Goal: Task Accomplishment & Management: Use online tool/utility

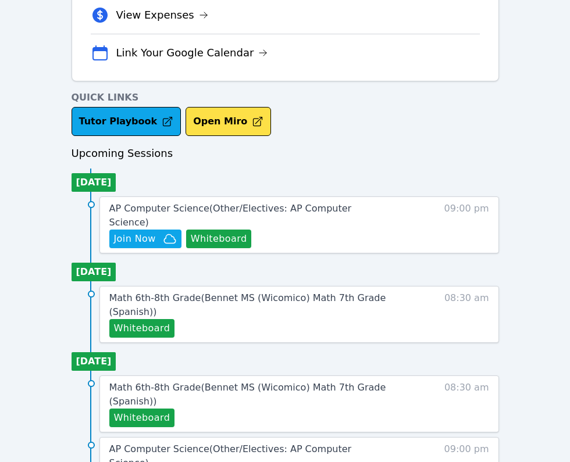
scroll to position [384, 0]
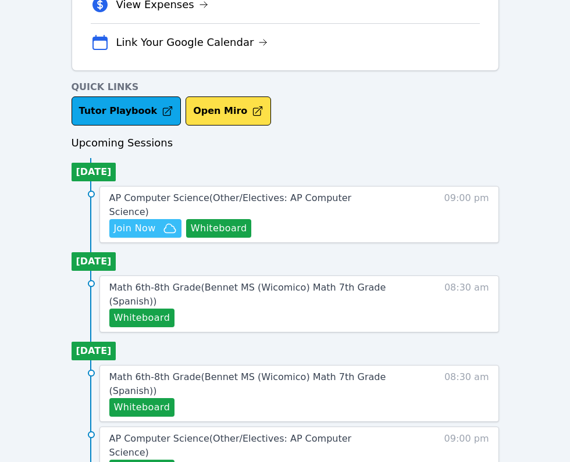
click at [151, 221] on span "Join Now" at bounding box center [135, 228] width 42 height 14
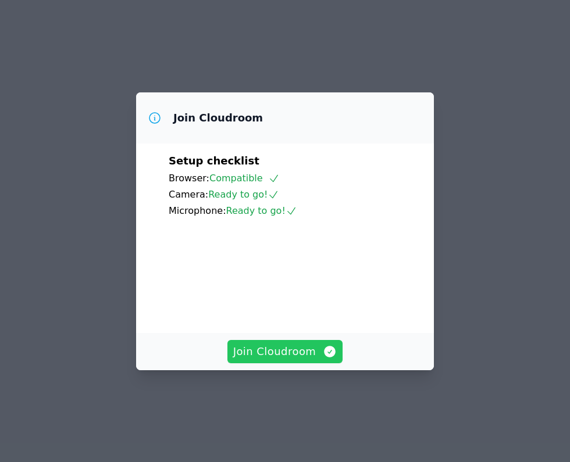
click at [269, 360] on span "Join Cloudroom" at bounding box center [285, 352] width 104 height 16
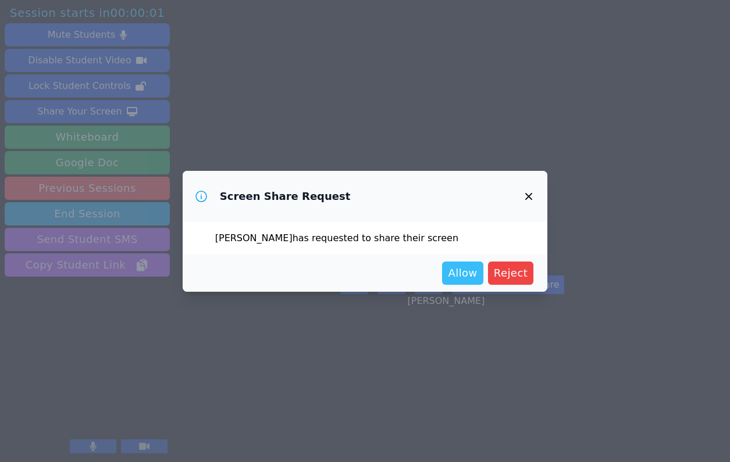
click at [460, 271] on span "Allow" at bounding box center [462, 273] width 29 height 16
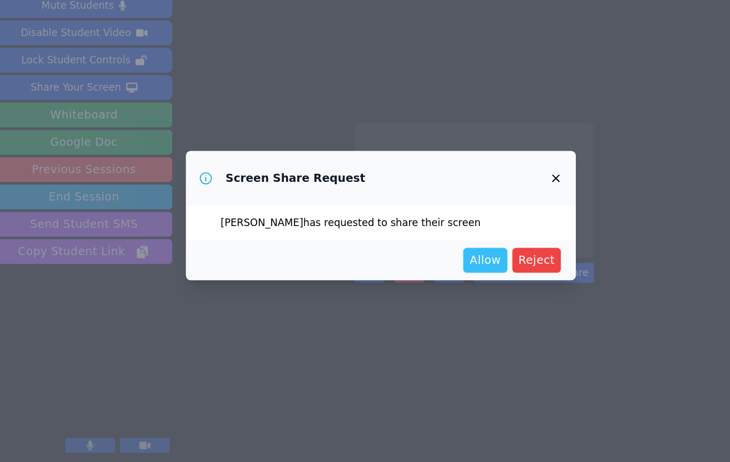
click at [464, 274] on span "Allow" at bounding box center [462, 273] width 29 height 16
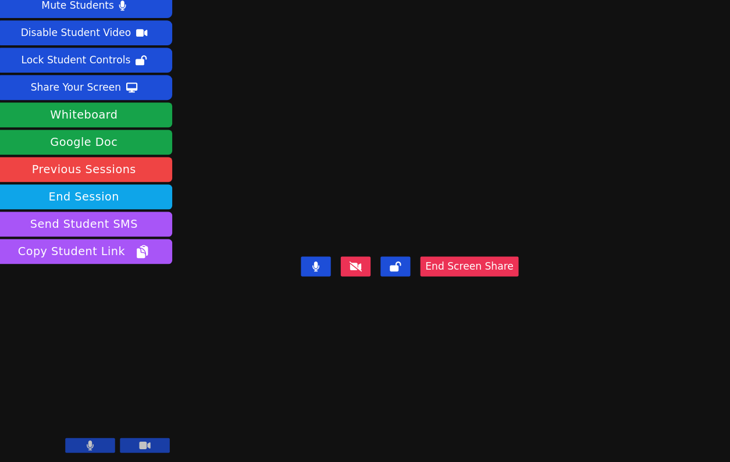
click at [290, 312] on div "End Screen Share" at bounding box center [391, 288] width 203 height 47
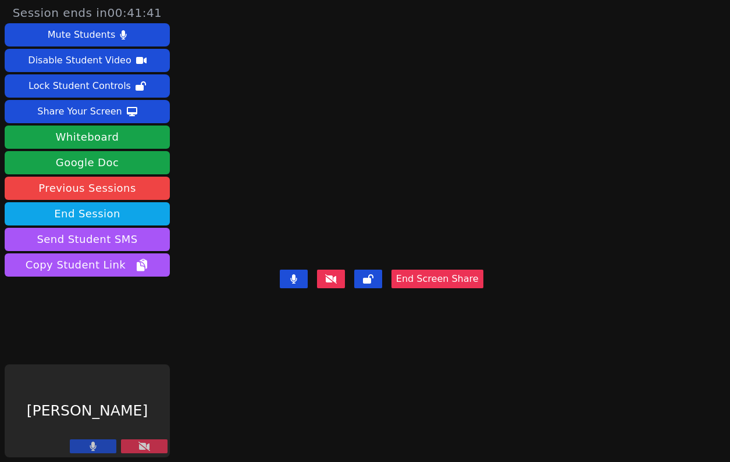
click at [114, 439] on div "[PERSON_NAME]" at bounding box center [87, 410] width 165 height 93
click at [138, 444] on icon at bounding box center [144, 446] width 12 height 9
click at [135, 448] on button at bounding box center [144, 446] width 47 height 14
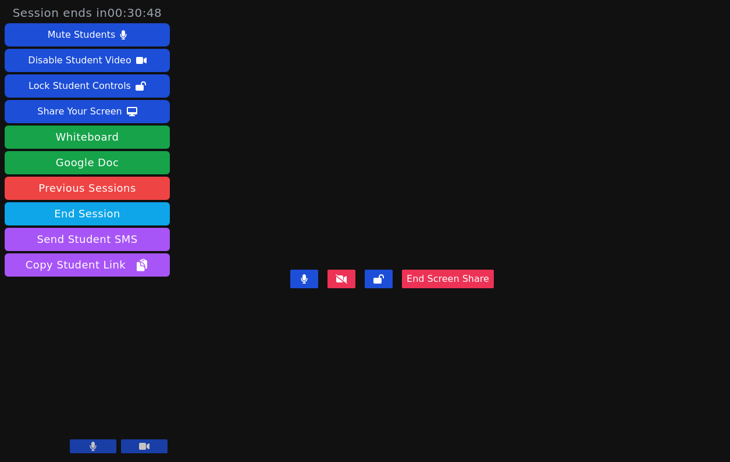
click at [149, 448] on button at bounding box center [144, 446] width 47 height 14
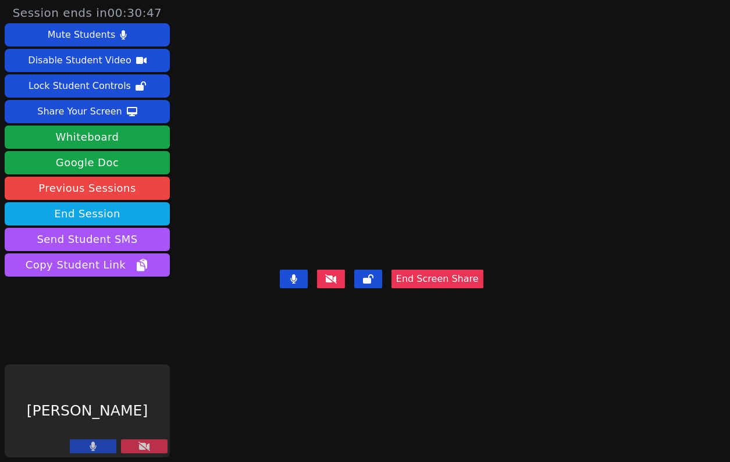
click at [70, 449] on button at bounding box center [93, 446] width 47 height 14
click at [134, 452] on button at bounding box center [144, 446] width 47 height 14
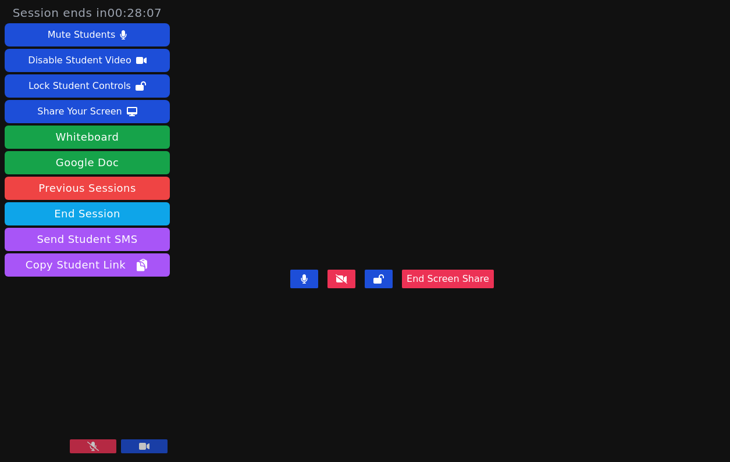
click at [70, 446] on button at bounding box center [93, 446] width 47 height 14
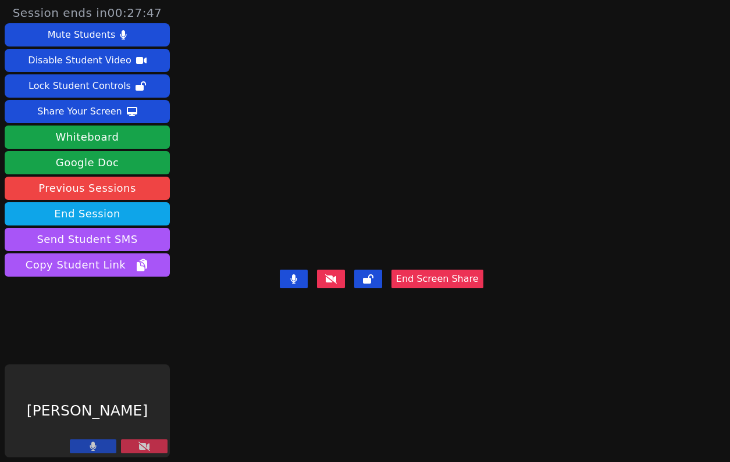
click at [132, 442] on button at bounding box center [144, 446] width 47 height 14
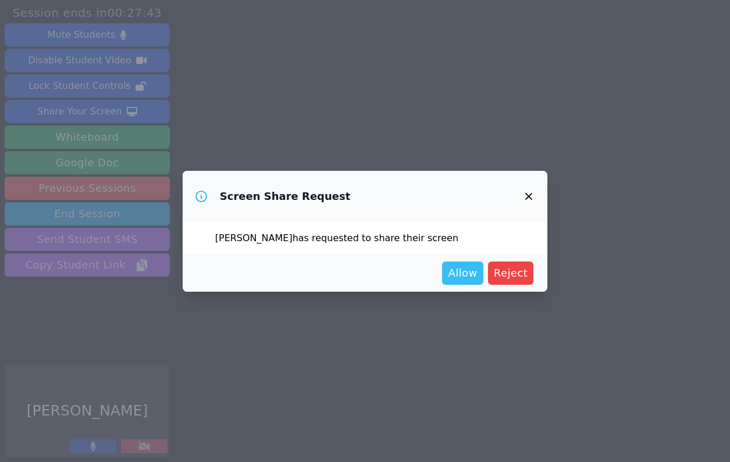
click at [455, 270] on span "Allow" at bounding box center [462, 273] width 29 height 16
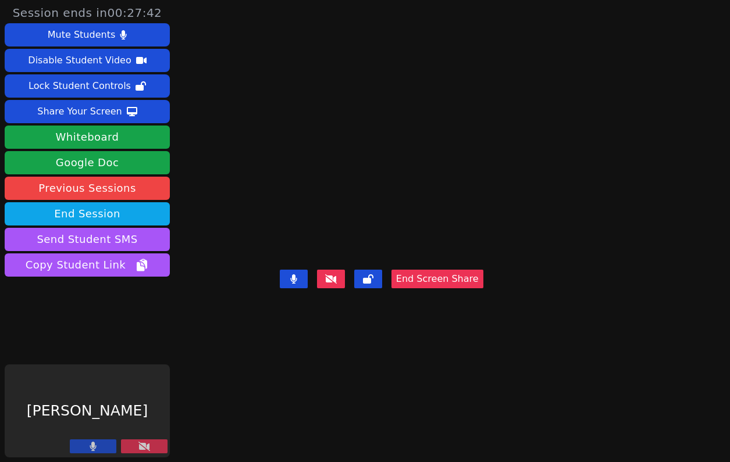
click at [150, 441] on button at bounding box center [144, 446] width 47 height 14
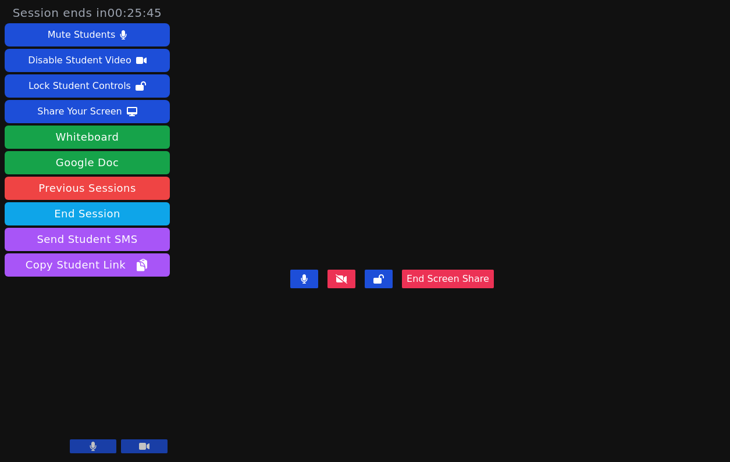
click at [479, 151] on video at bounding box center [392, 208] width 174 height 115
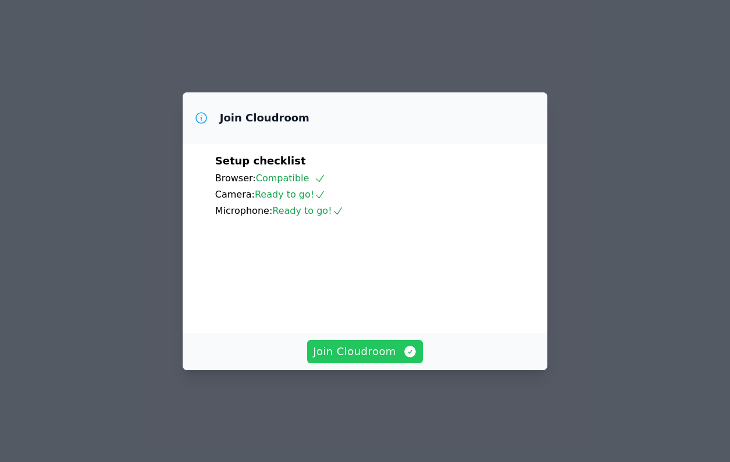
click at [338, 360] on span "Join Cloudroom" at bounding box center [365, 352] width 104 height 16
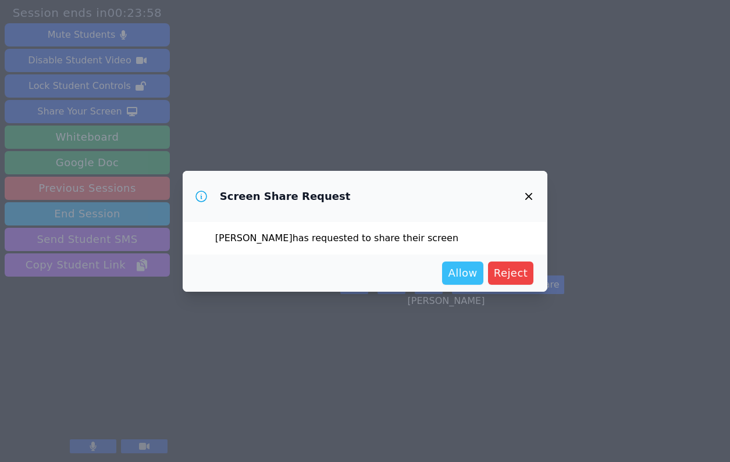
click at [462, 273] on span "Allow" at bounding box center [462, 273] width 29 height 16
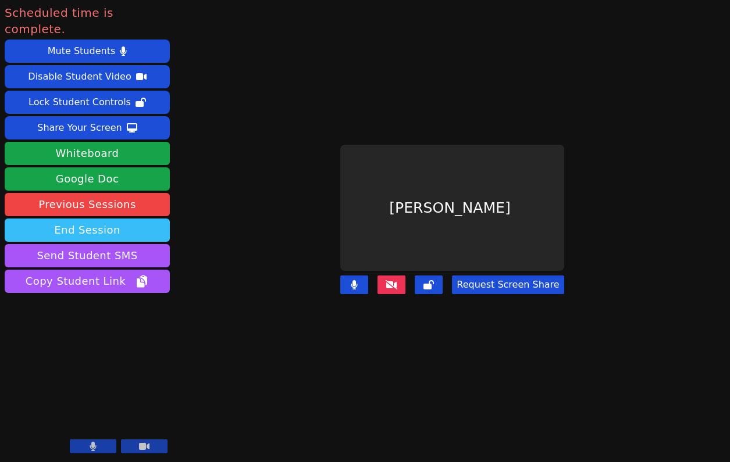
click at [135, 219] on button "End Session" at bounding box center [87, 230] width 165 height 23
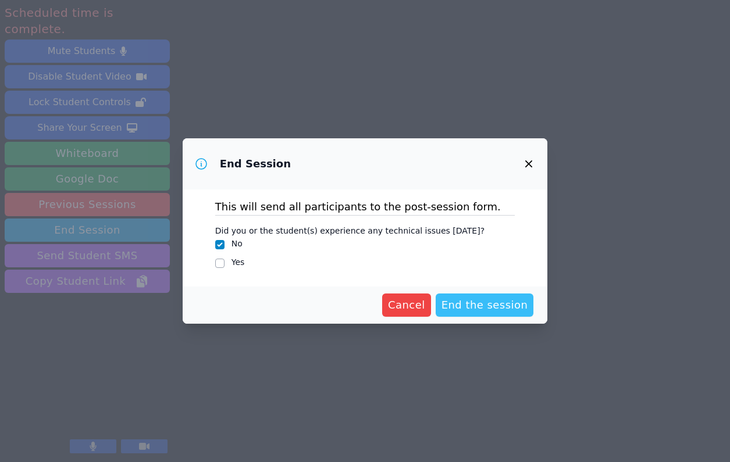
click at [476, 300] on span "End the session" at bounding box center [484, 305] width 87 height 16
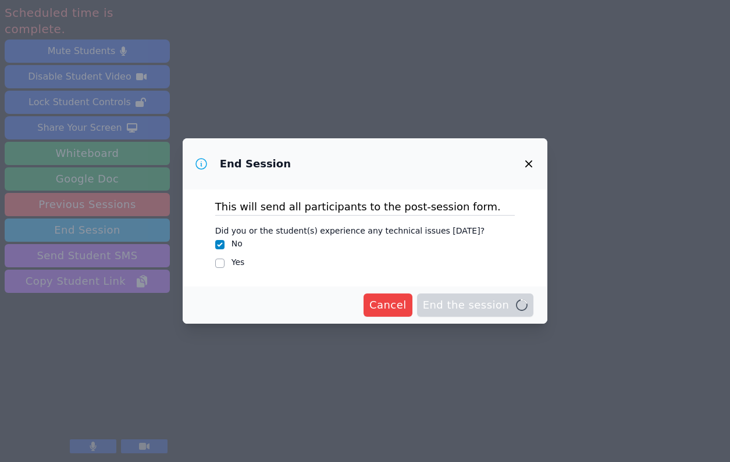
click at [452, 306] on span "End the session Loading..." at bounding box center [475, 305] width 105 height 16
